Goal: Navigation & Orientation: Find specific page/section

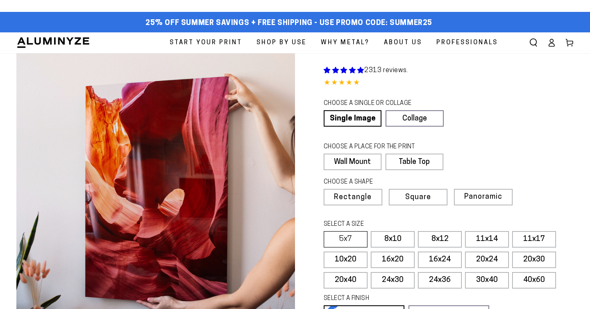
type input "**********"
select select "**********"
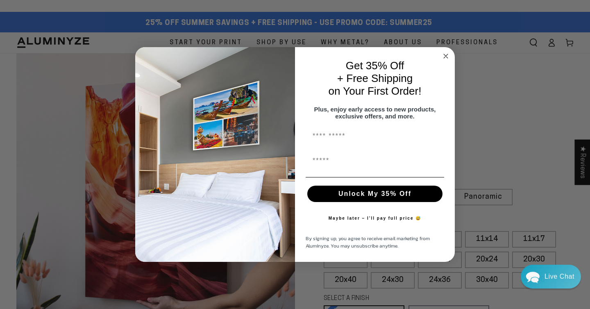
click at [444, 54] on icon "Close dialog" at bounding box center [446, 56] width 4 height 4
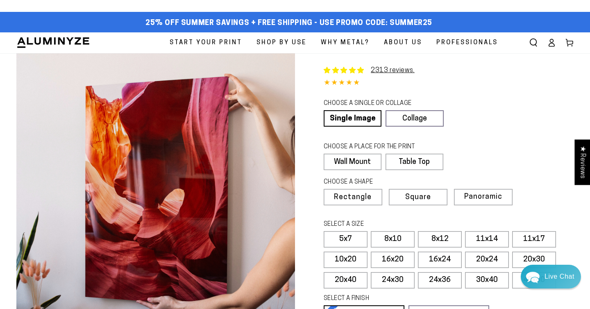
click at [463, 39] on span "Professionals" at bounding box center [468, 42] width 62 height 11
